Goal: Transaction & Acquisition: Purchase product/service

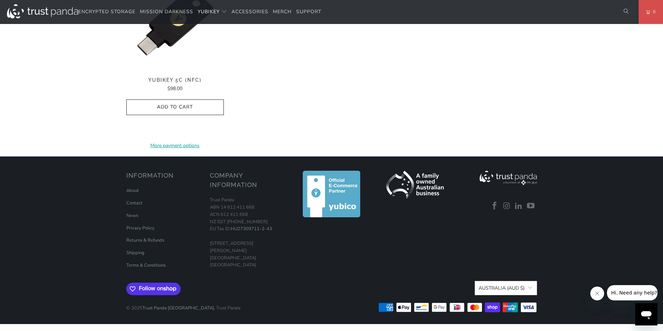
scroll to position [748, 0]
click at [143, 239] on link "Returns & Refunds" at bounding box center [145, 240] width 38 height 6
click at [136, 256] on link "Shipping" at bounding box center [135, 253] width 18 height 6
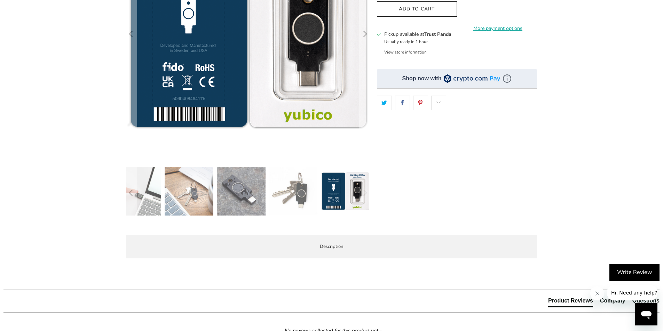
scroll to position [25, 0]
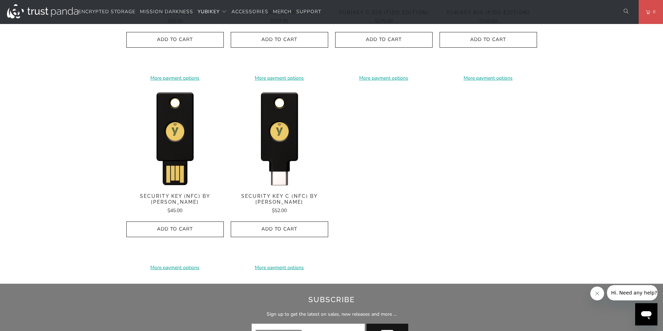
scroll to position [670, 0]
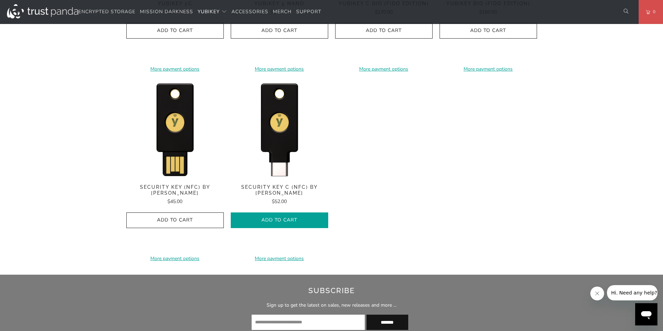
click at [287, 219] on span "Add to Cart" at bounding box center [279, 221] width 83 height 6
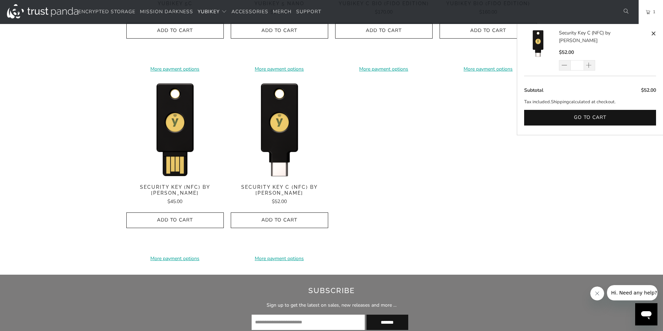
click at [280, 233] on shop-pay-wallet-button at bounding box center [279, 235] width 1 height 7
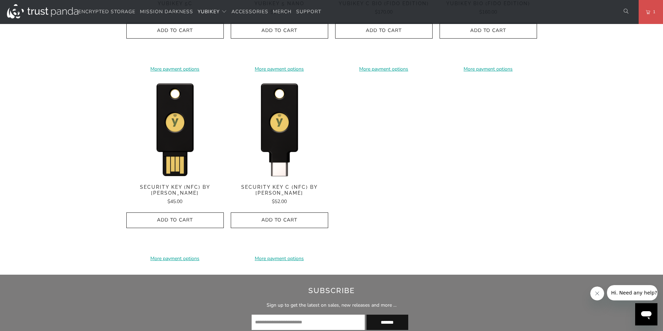
scroll to position [0, 0]
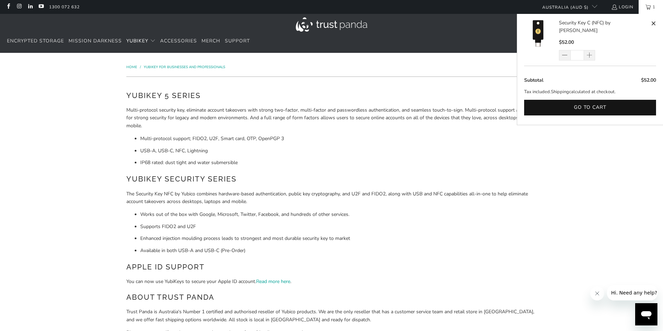
click at [646, 10] on link "1" at bounding box center [651, 7] width 24 height 14
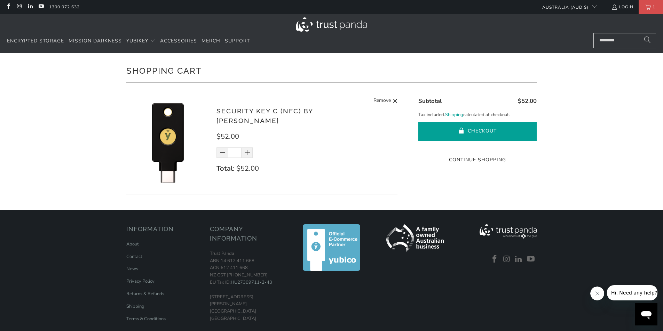
click at [481, 129] on button "Checkout" at bounding box center [477, 131] width 118 height 19
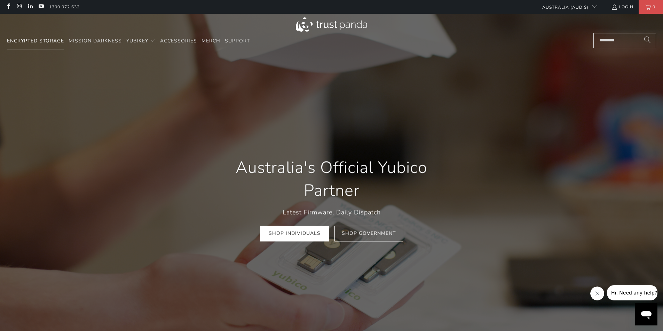
click at [42, 39] on span "Encrypted Storage" at bounding box center [35, 41] width 57 height 7
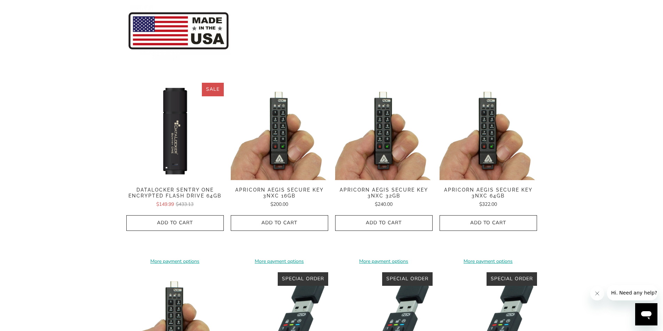
scroll to position [141, 0]
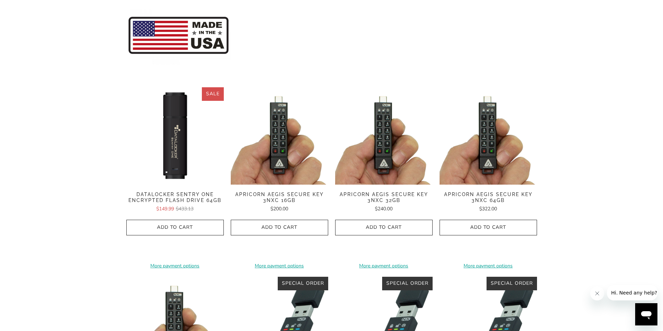
click at [184, 128] on img at bounding box center [174, 135] width 97 height 97
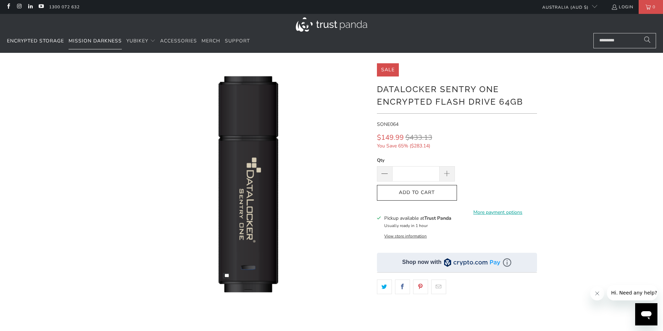
click at [95, 34] on link "Mission Darkness" at bounding box center [95, 41] width 53 height 16
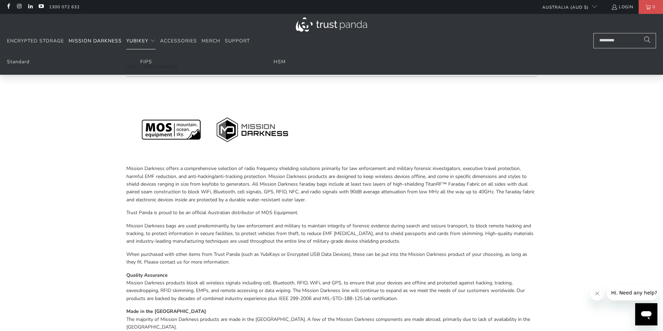
click at [137, 38] on span "YubiKey" at bounding box center [137, 41] width 22 height 7
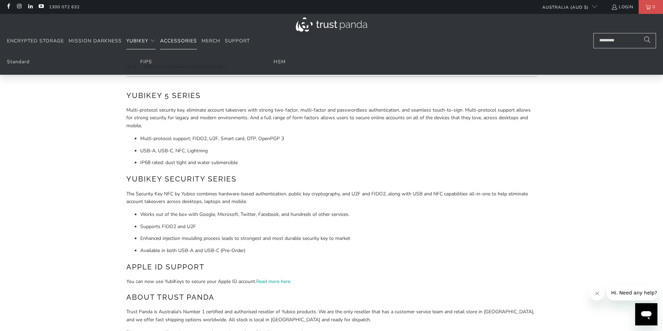
click at [186, 37] on link "Accessories" at bounding box center [178, 41] width 37 height 16
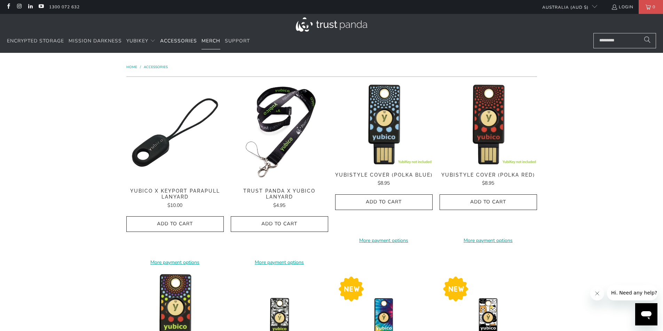
click at [208, 39] on span "Merch" at bounding box center [211, 41] width 19 height 7
